Goal: Task Accomplishment & Management: Manage account settings

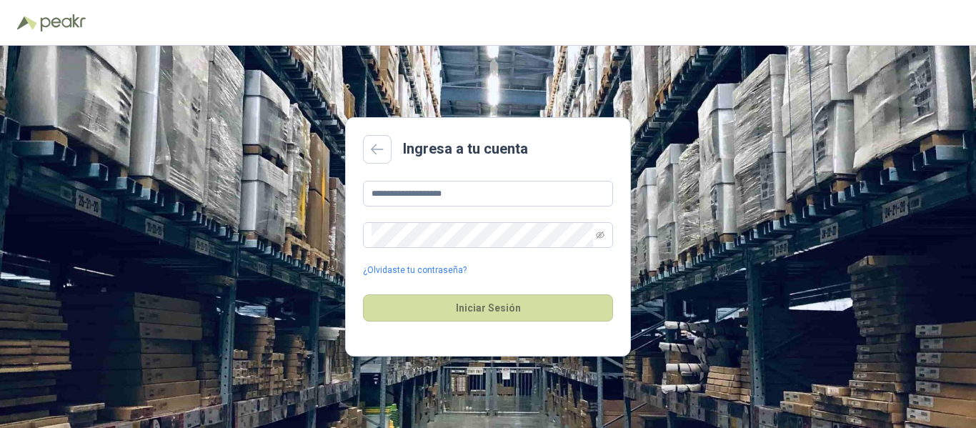
drag, startPoint x: 0, startPoint y: 0, endPoint x: 173, endPoint y: 182, distance: 250.7
click at [173, 182] on div "**********" at bounding box center [488, 237] width 976 height 382
